Goal: Information Seeking & Learning: Learn about a topic

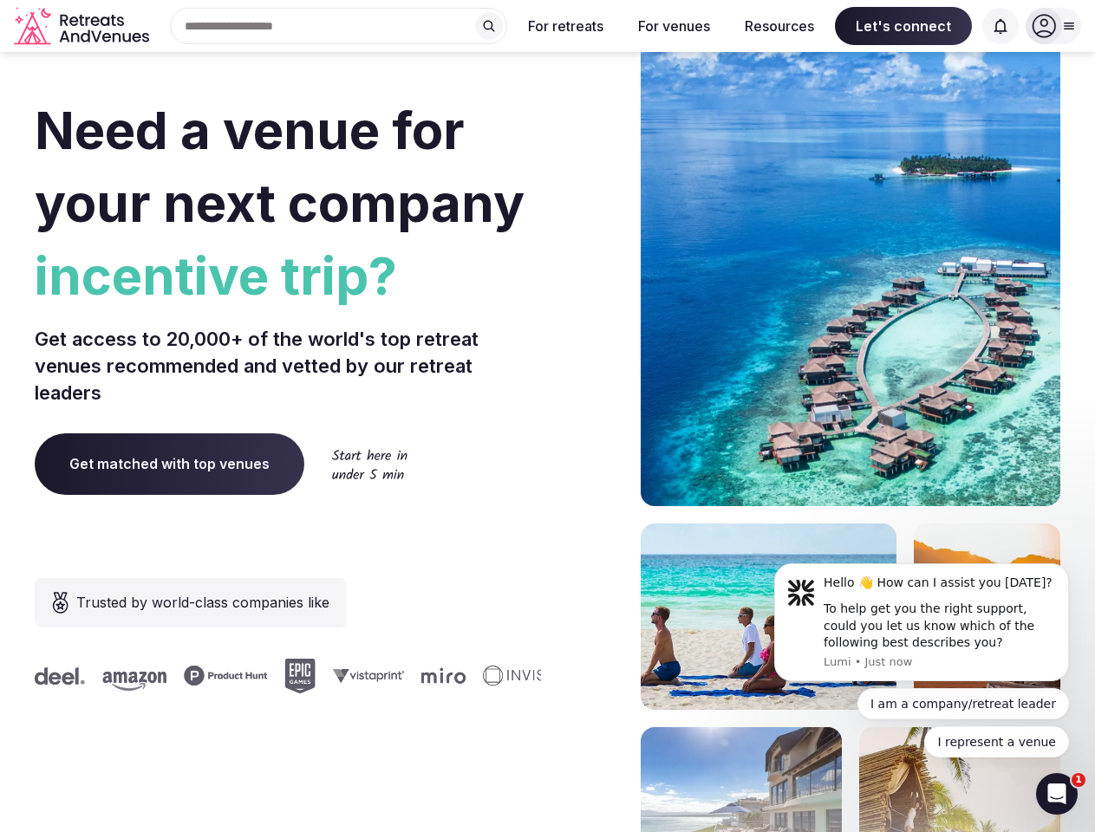
click at [547, 416] on div "Need a venue for your next company incentive trip? Get access to 20,000+ of the…" at bounding box center [547, 519] width 1025 height 1044
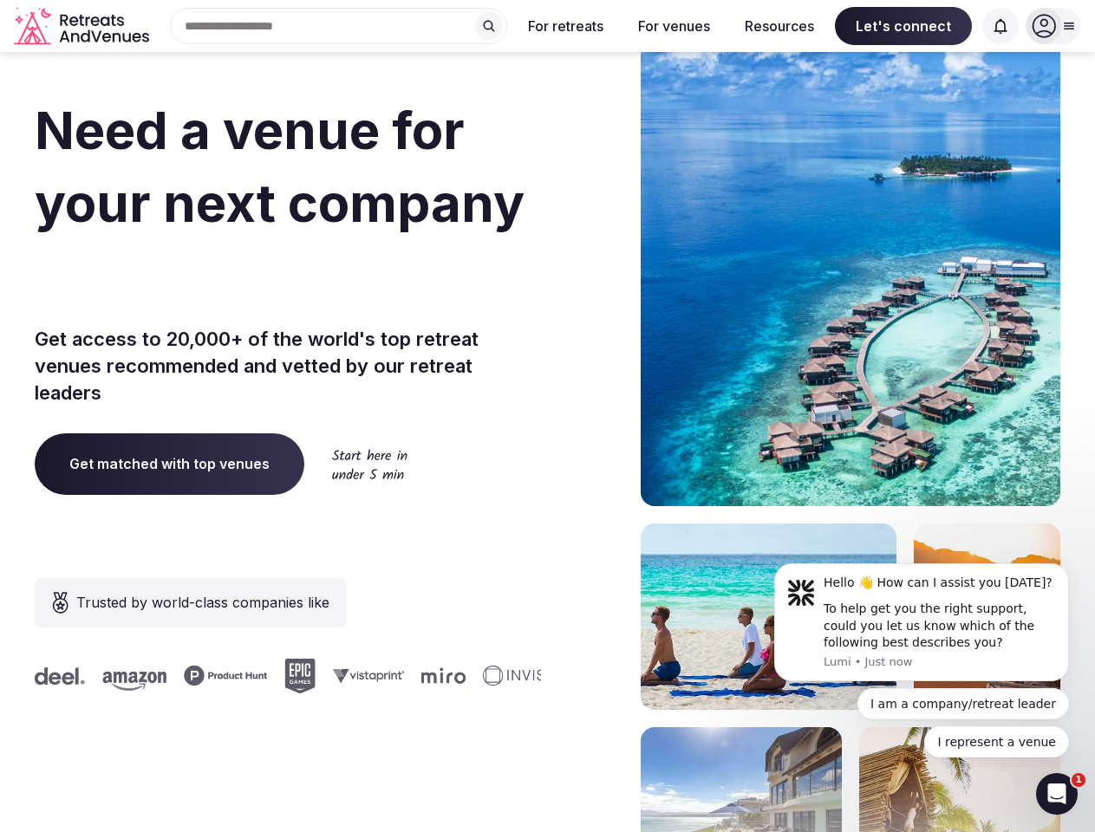
click at [339, 26] on input "text" at bounding box center [338, 26] width 337 height 36
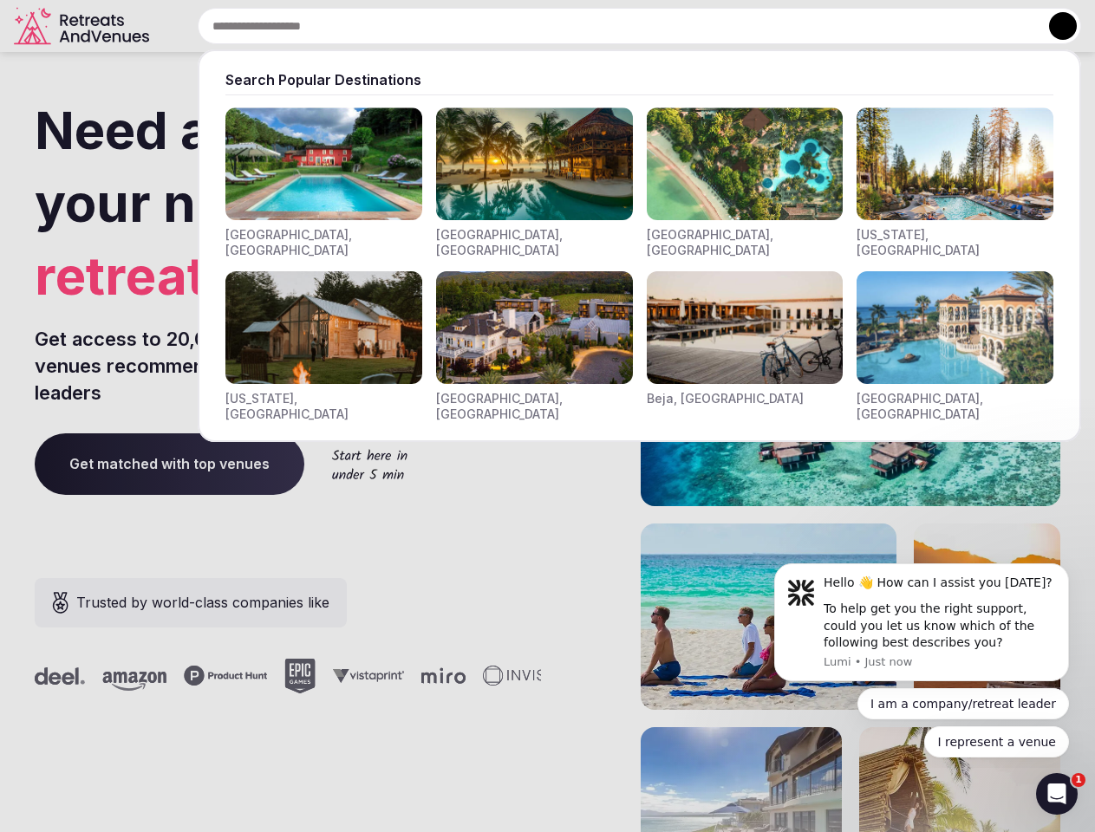
click at [489, 26] on input "text" at bounding box center [639, 26] width 883 height 36
click at [566, 26] on input "text" at bounding box center [639, 26] width 883 height 36
click at [673, 26] on input "text" at bounding box center [639, 26] width 883 height 36
click at [779, 26] on input "text" at bounding box center [639, 26] width 883 height 36
click at [903, 26] on input "text" at bounding box center [639, 26] width 883 height 36
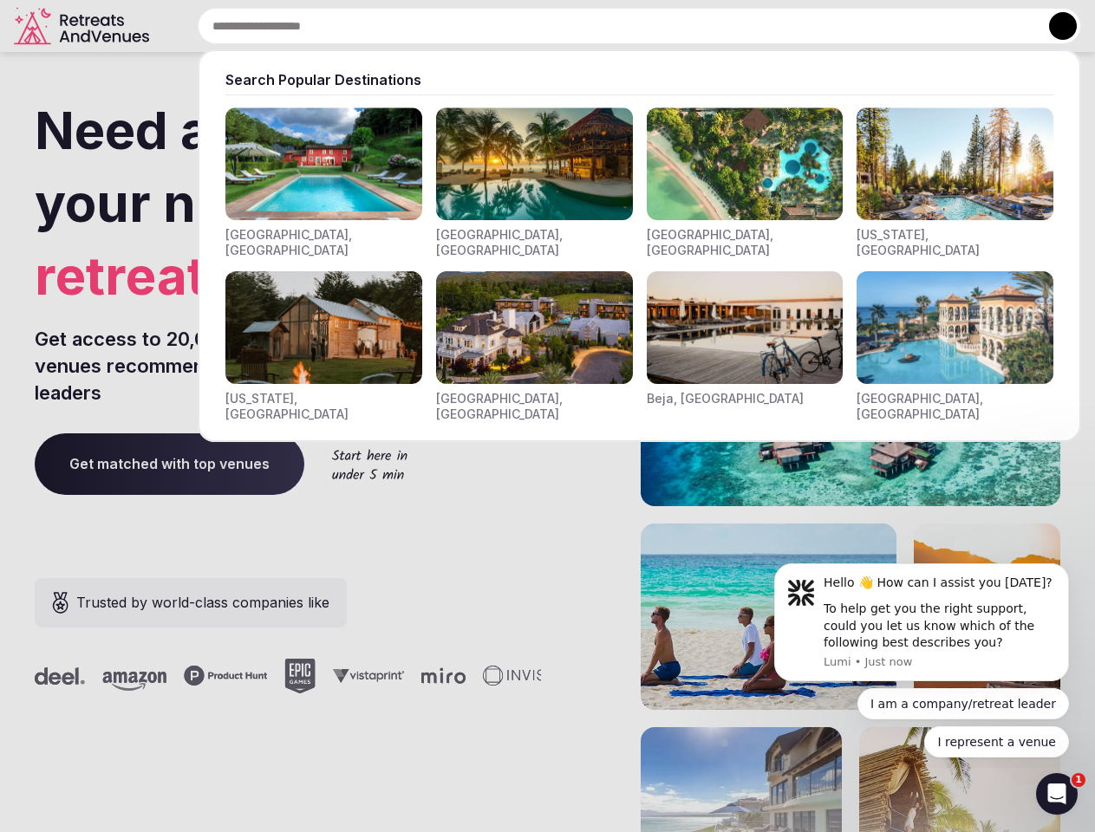
click at [1000, 26] on input "text" at bounding box center [639, 26] width 883 height 36
